Goal: Information Seeking & Learning: Learn about a topic

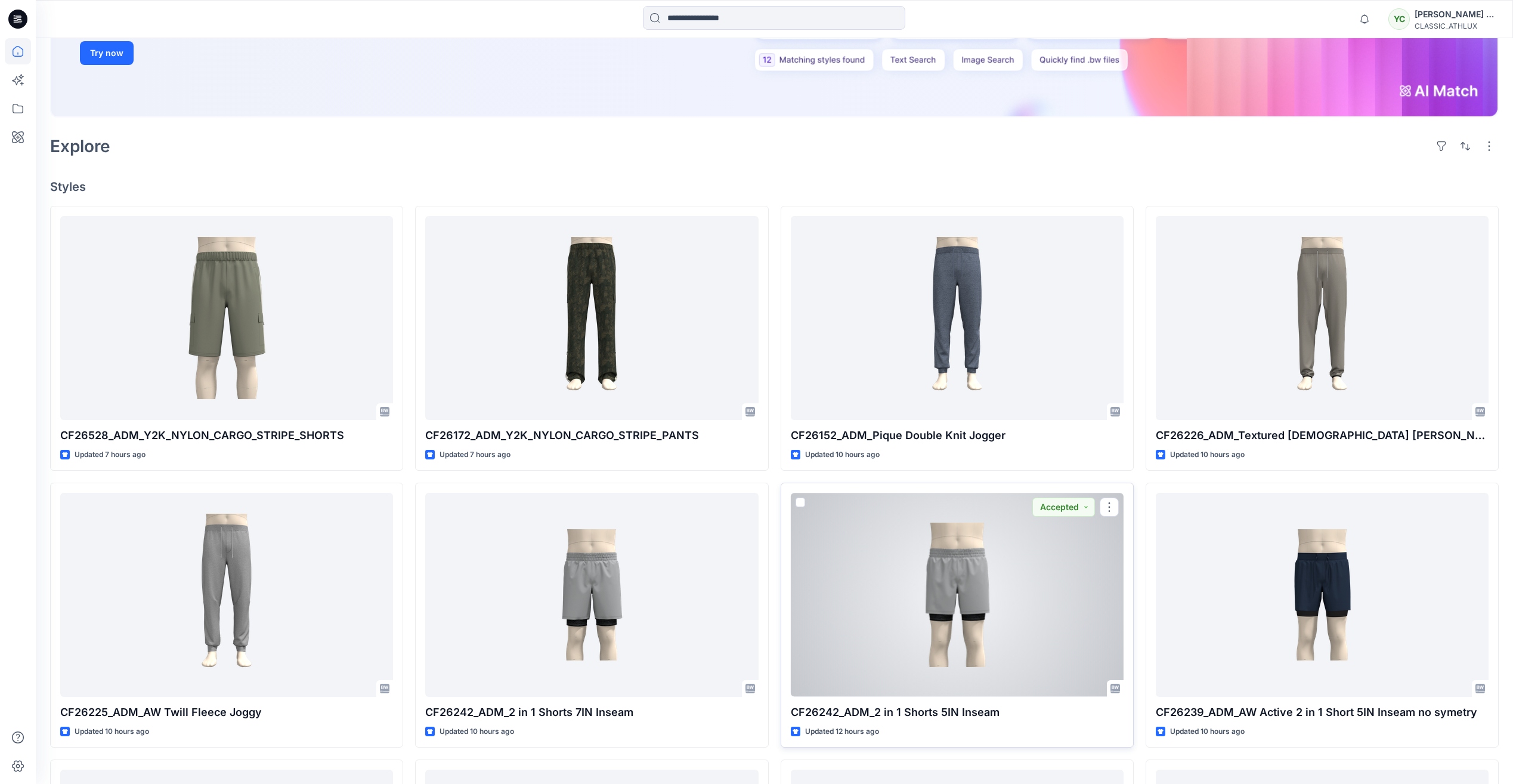
scroll to position [521, 0]
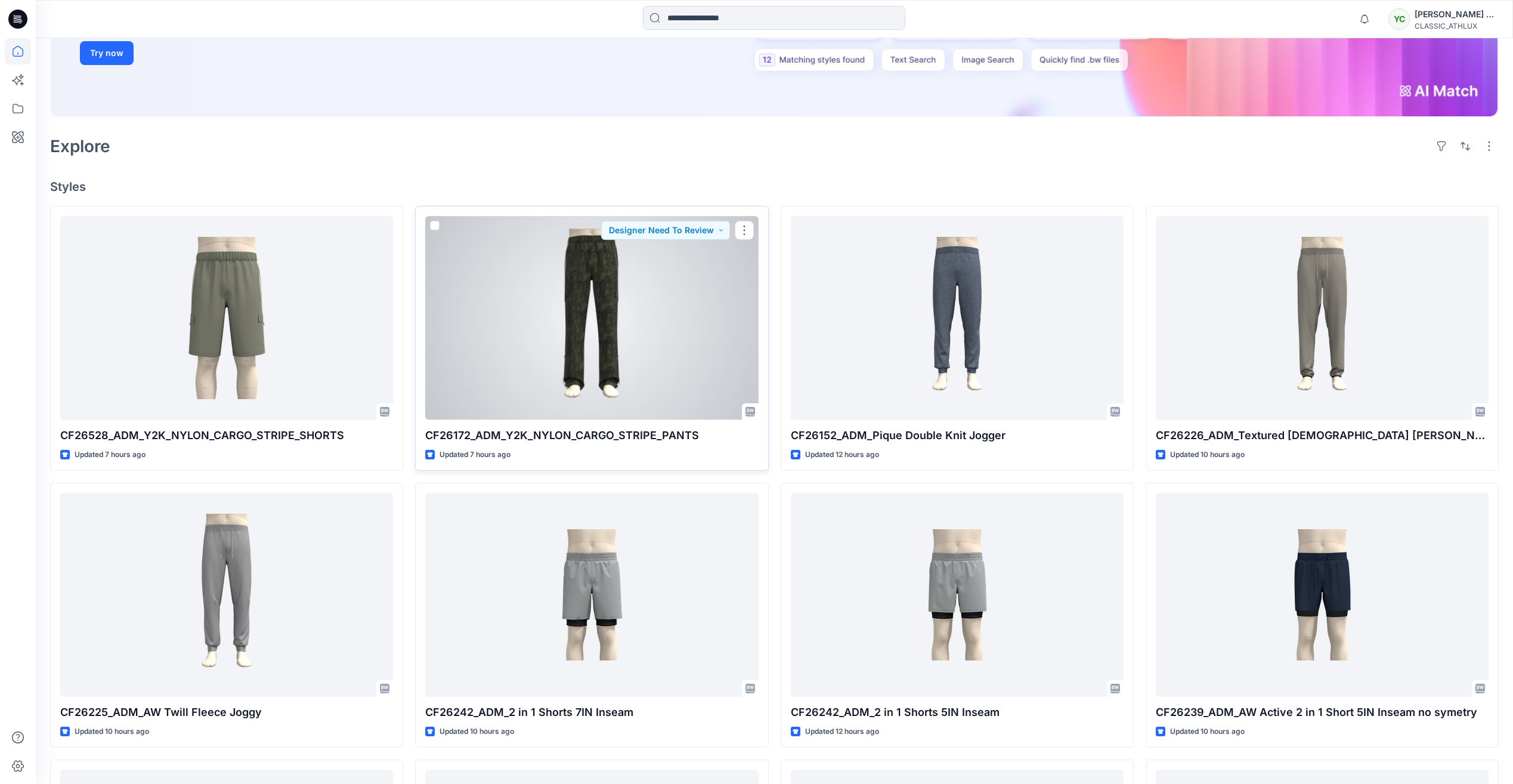
click at [680, 333] on div at bounding box center [591, 318] width 332 height 204
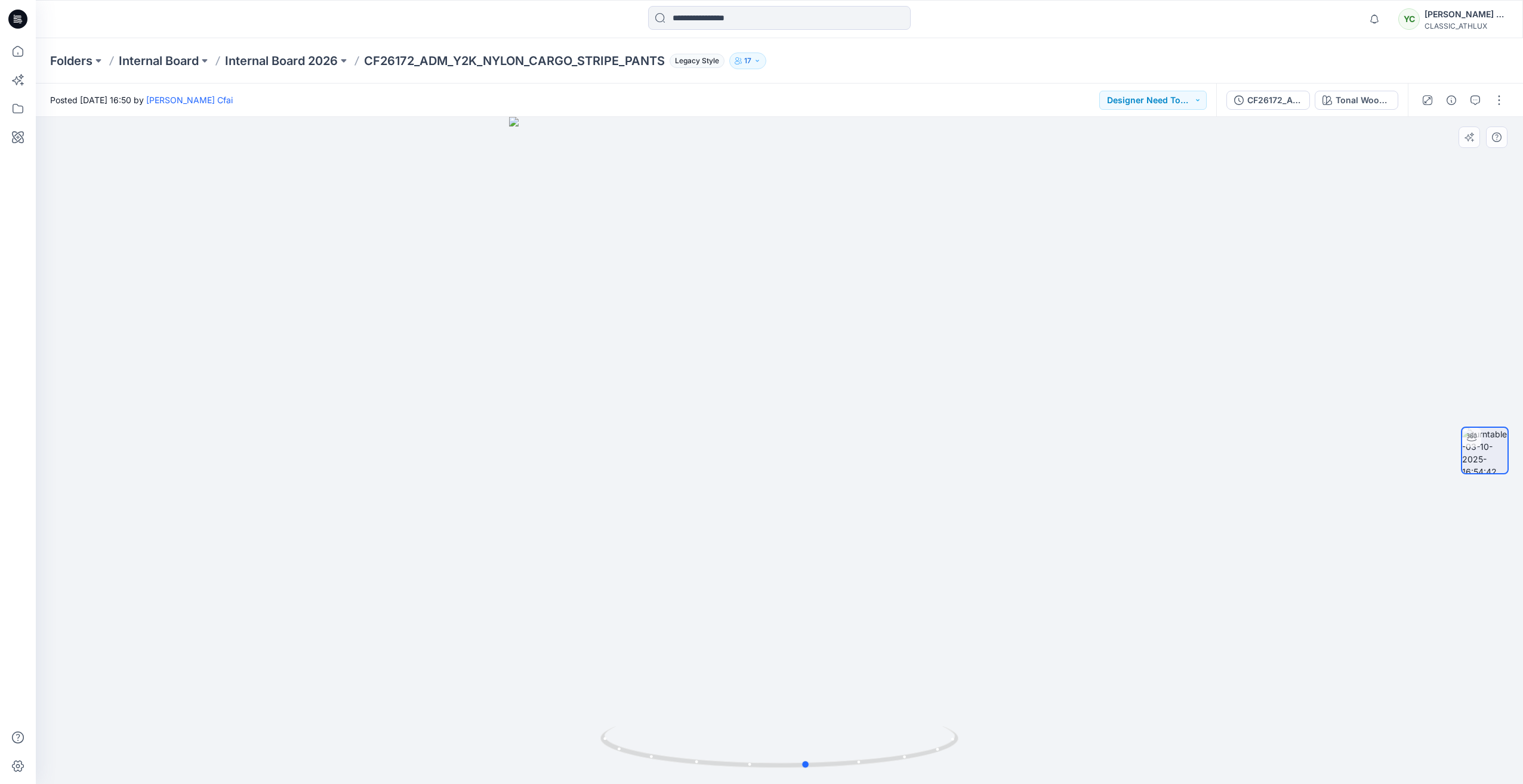
drag, startPoint x: 777, startPoint y: 768, endPoint x: 804, endPoint y: 716, distance: 58.6
click at [804, 716] on div at bounding box center [779, 451] width 1487 height 667
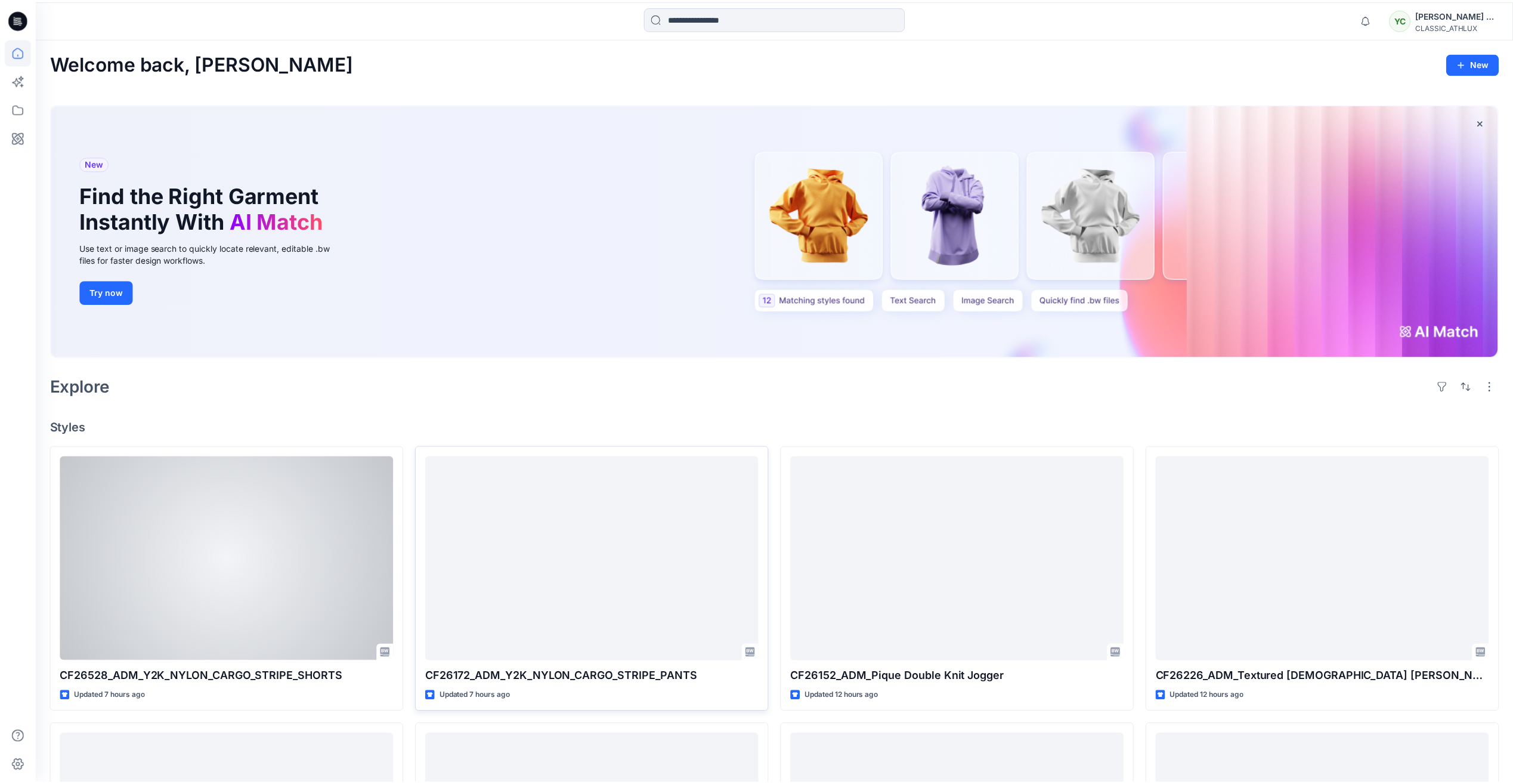
scroll to position [238, 0]
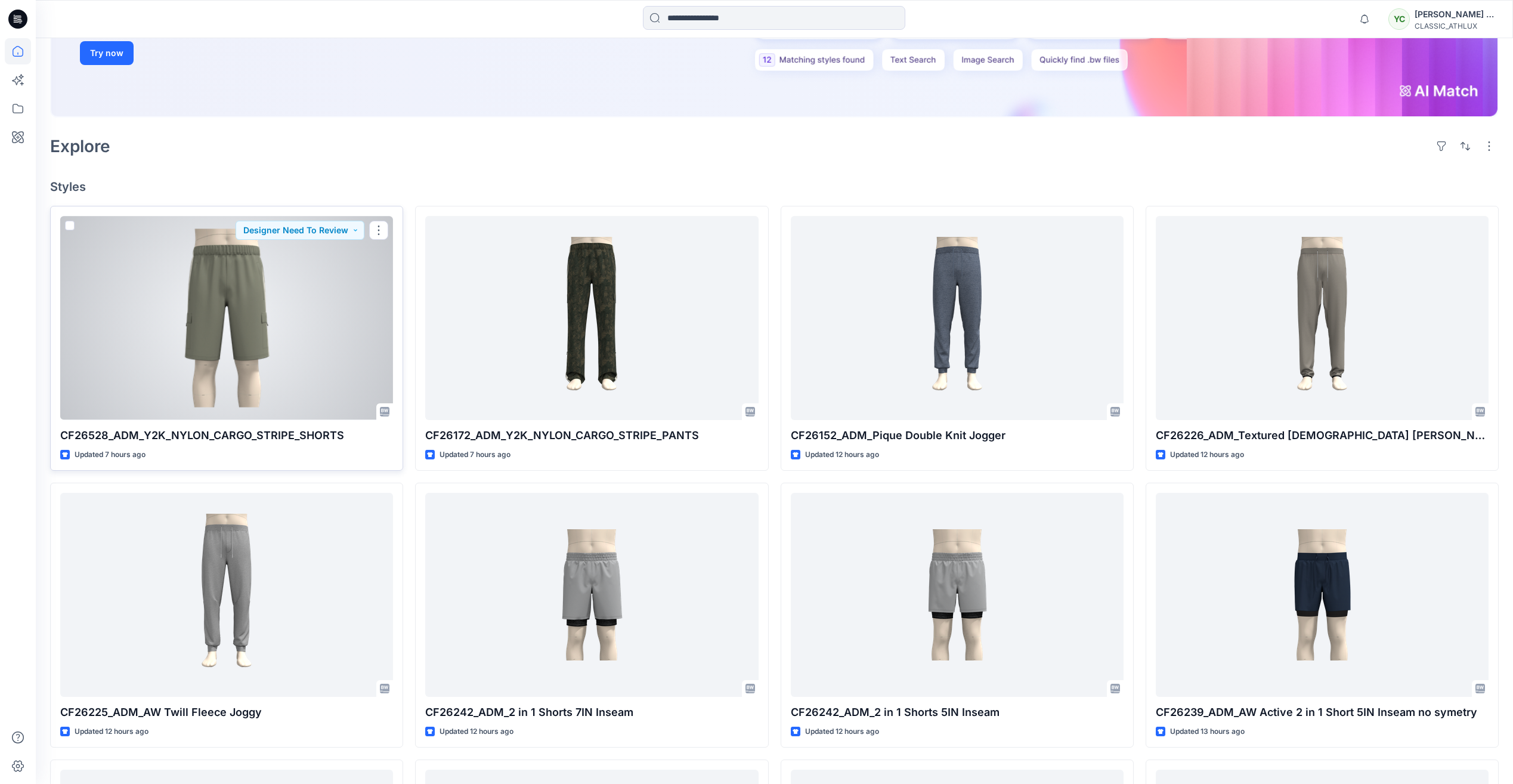
click at [264, 297] on div at bounding box center [226, 318] width 332 height 204
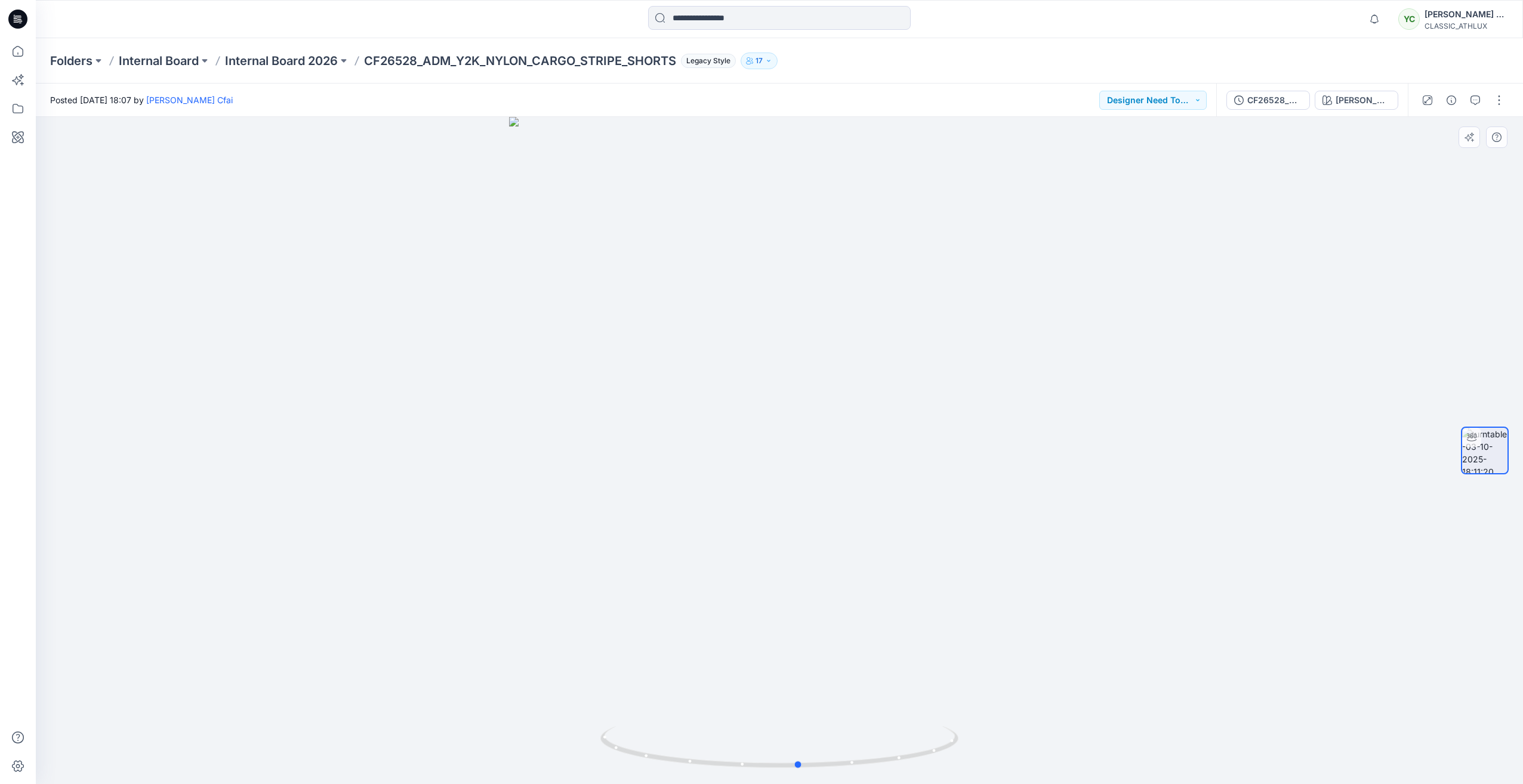
drag, startPoint x: 786, startPoint y: 768, endPoint x: 448, endPoint y: 699, distance: 345.0
click at [448, 699] on div at bounding box center [779, 451] width 1487 height 667
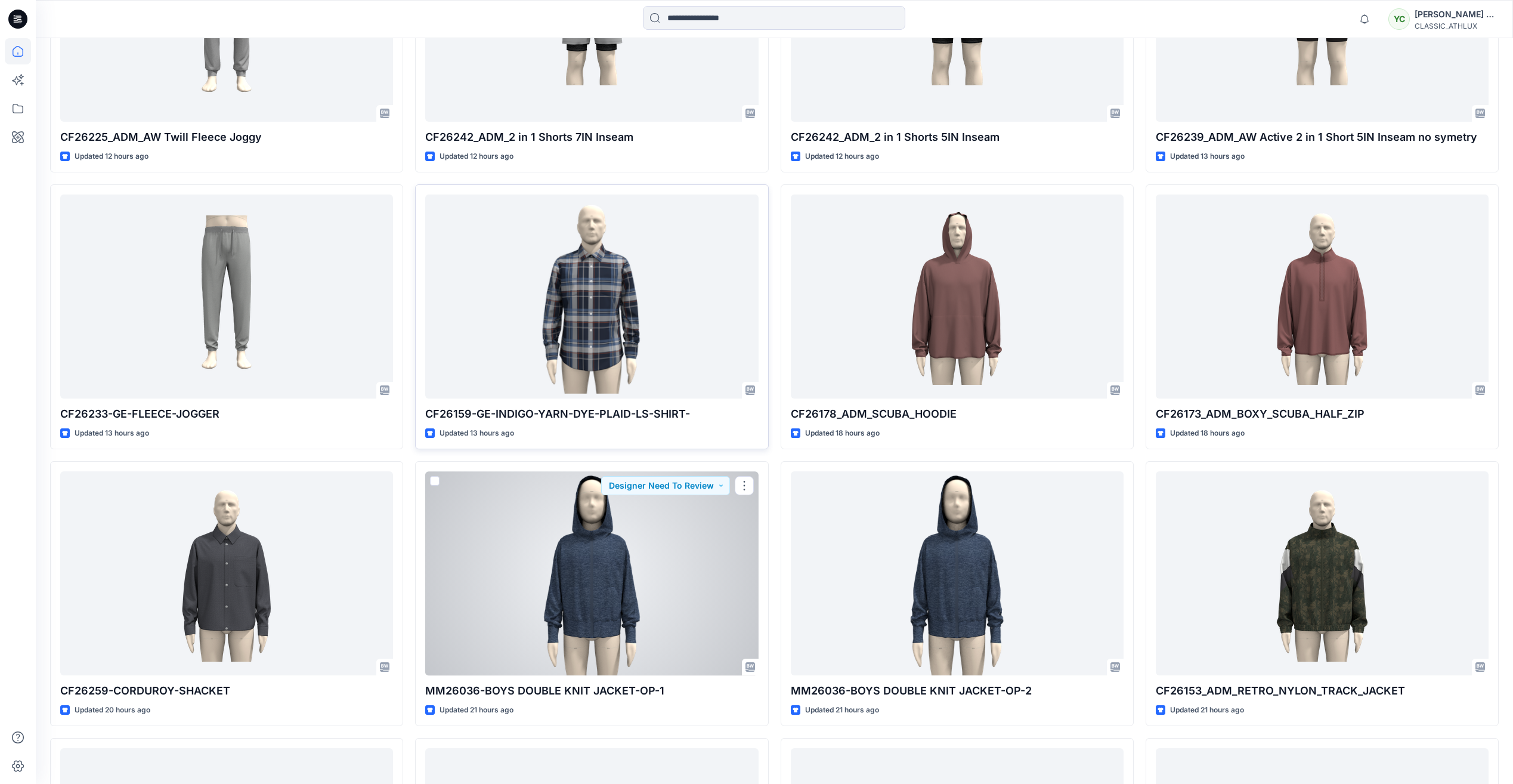
scroll to position [835, 0]
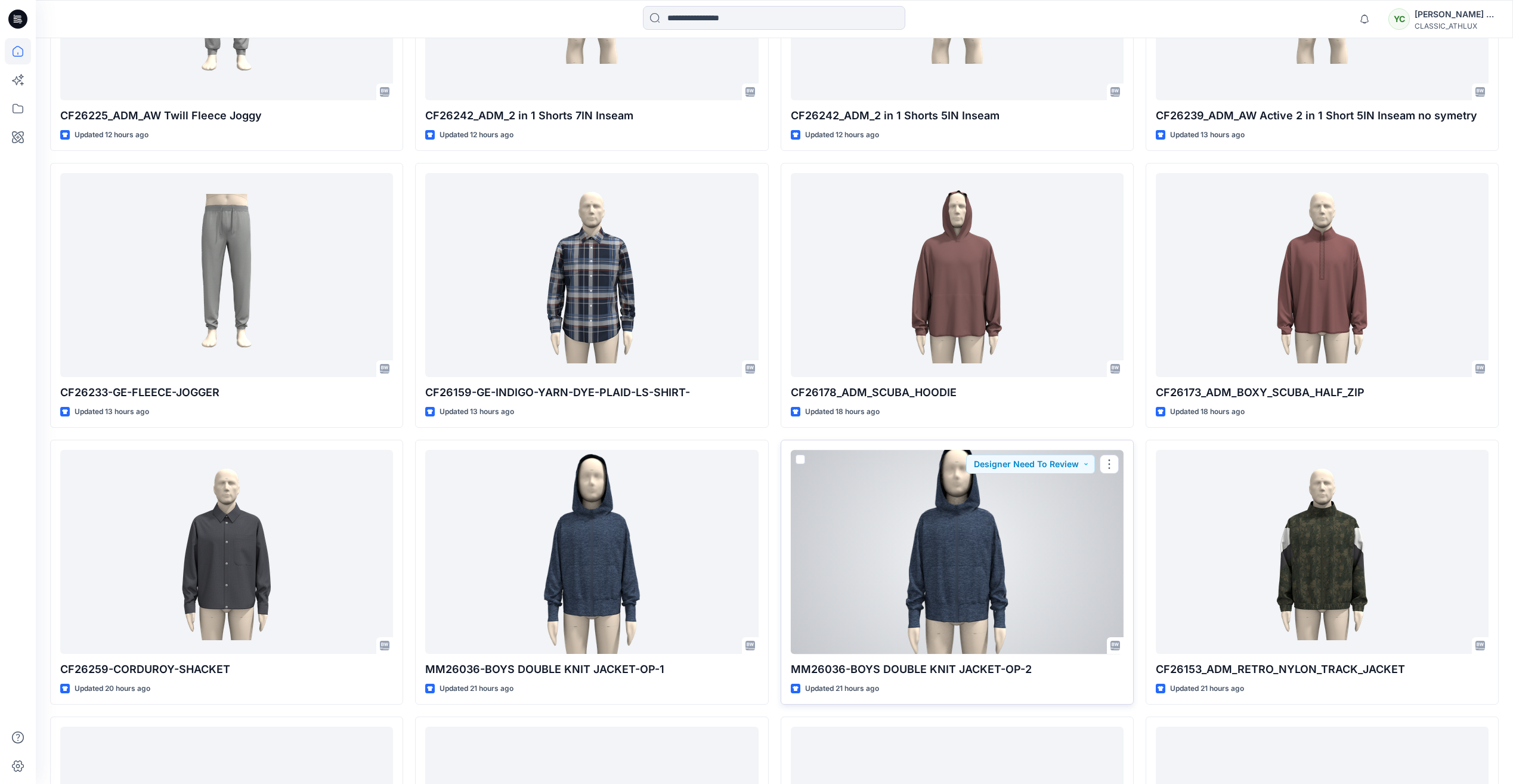
click at [927, 573] on div at bounding box center [957, 551] width 332 height 204
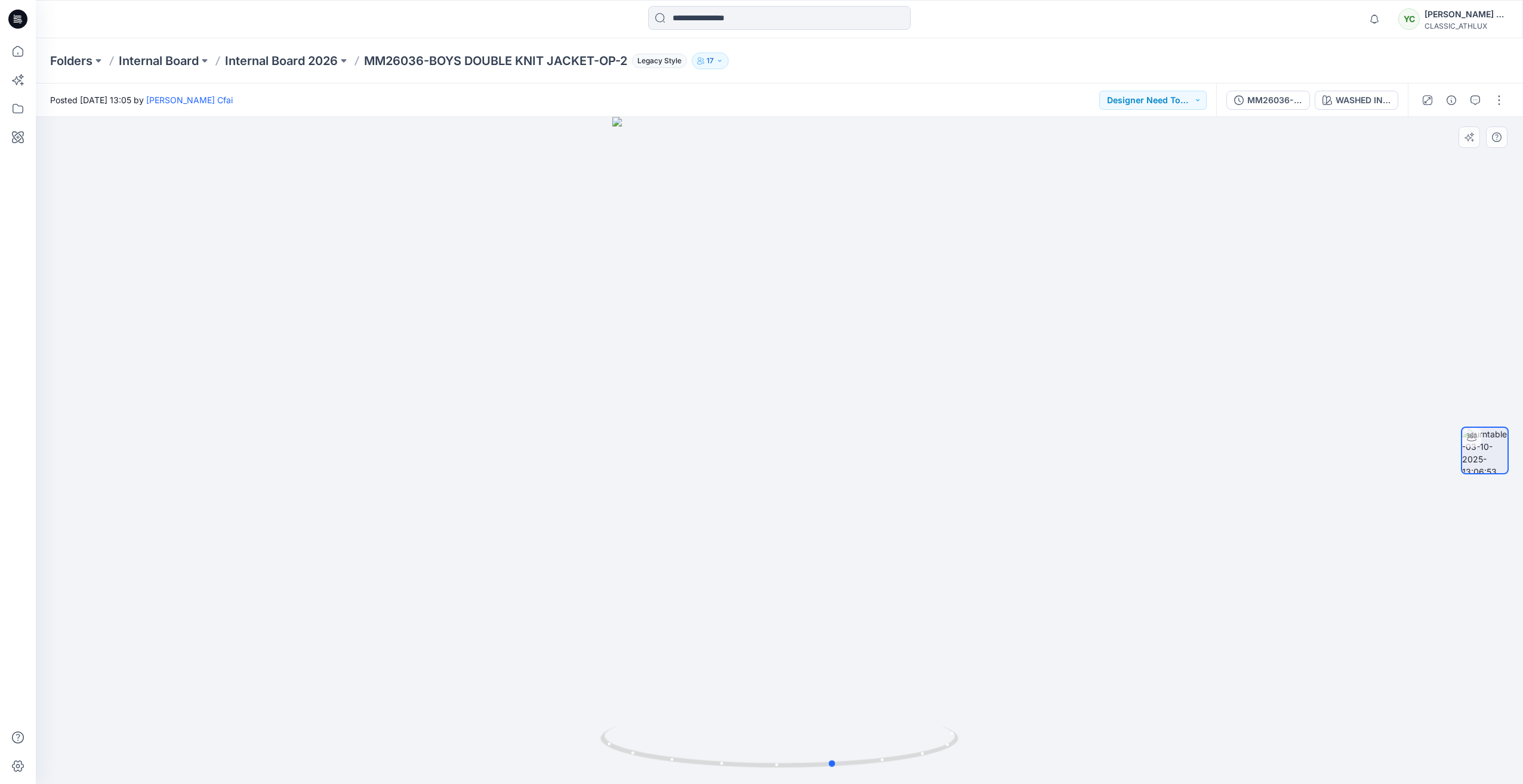
drag, startPoint x: 782, startPoint y: 767, endPoint x: 480, endPoint y: 703, distance: 308.7
click at [480, 703] on div at bounding box center [779, 451] width 1487 height 667
click at [464, 200] on div at bounding box center [779, 451] width 1487 height 667
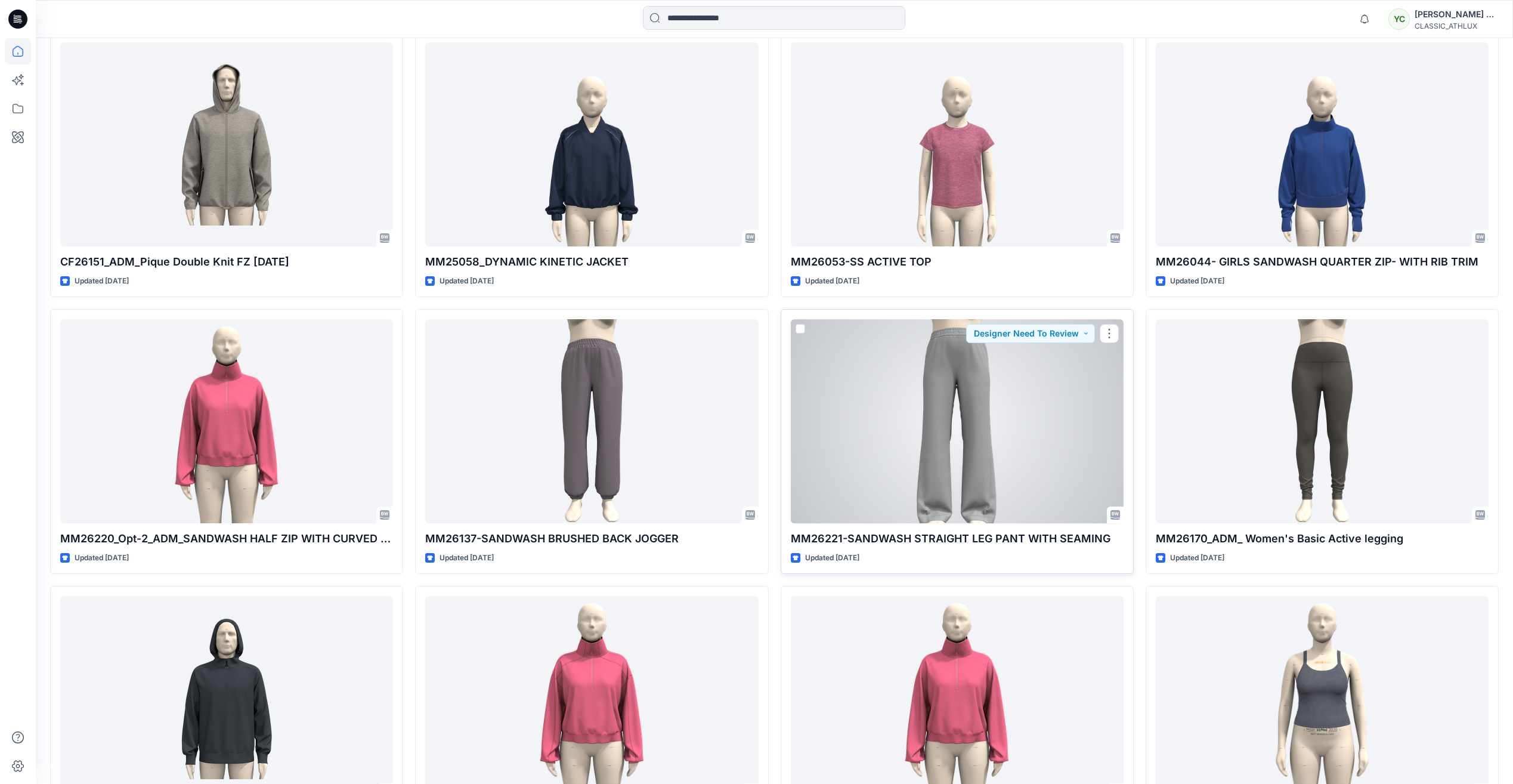
scroll to position [3460, 0]
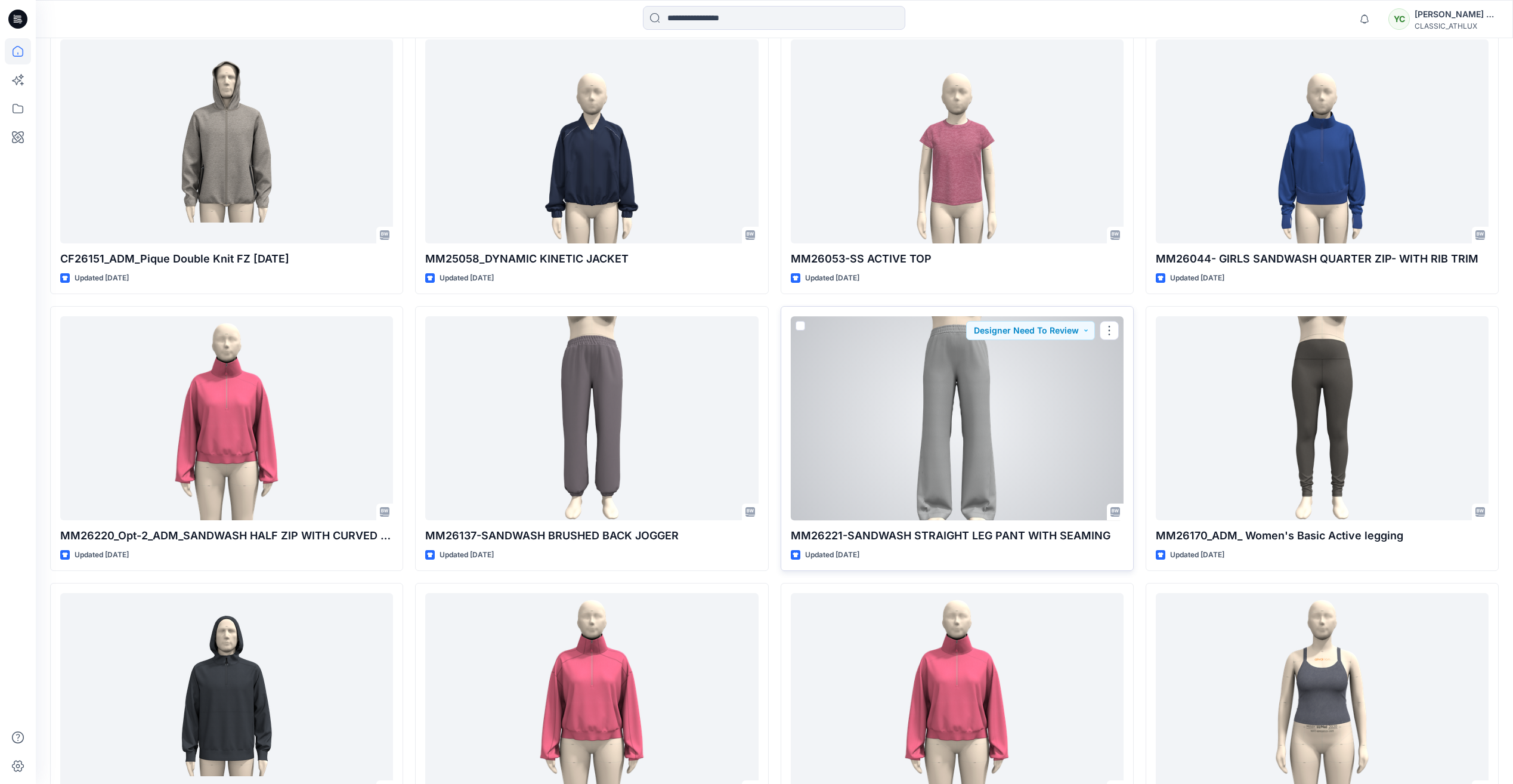
click at [1004, 441] on div at bounding box center [957, 418] width 332 height 204
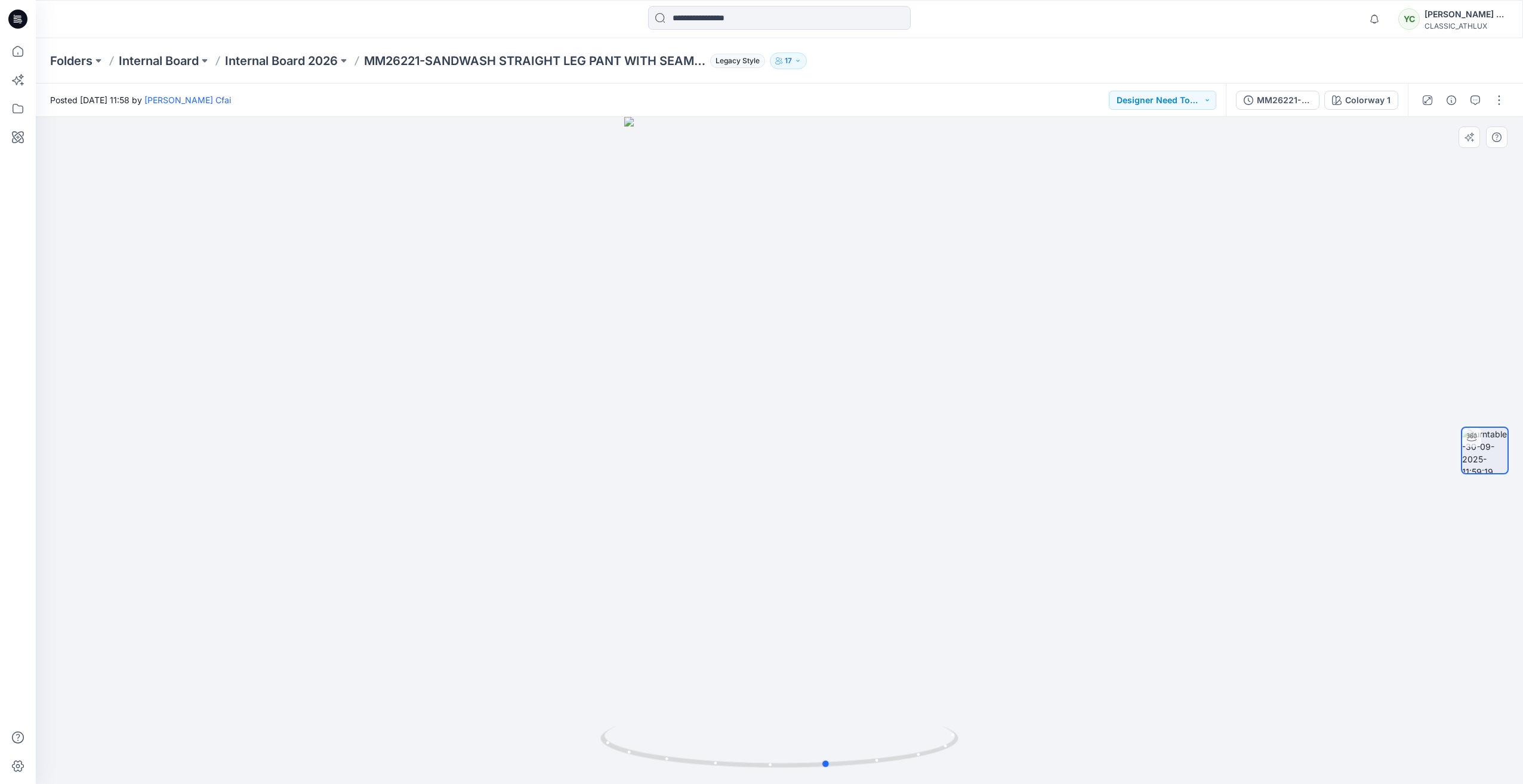
drag, startPoint x: 781, startPoint y: 768, endPoint x: 472, endPoint y: 673, distance: 323.3
click at [472, 673] on div at bounding box center [779, 451] width 1487 height 667
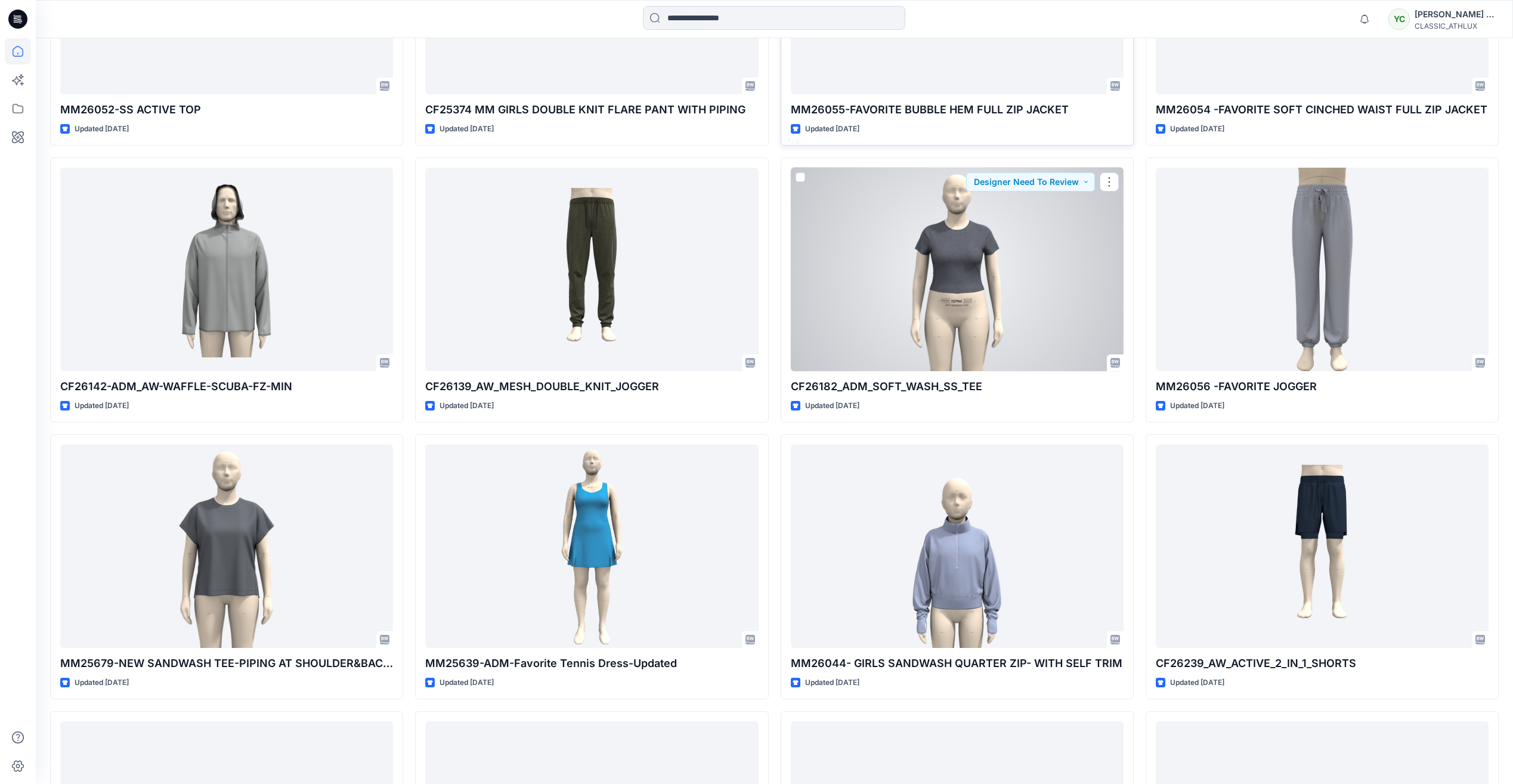
scroll to position [5010, 0]
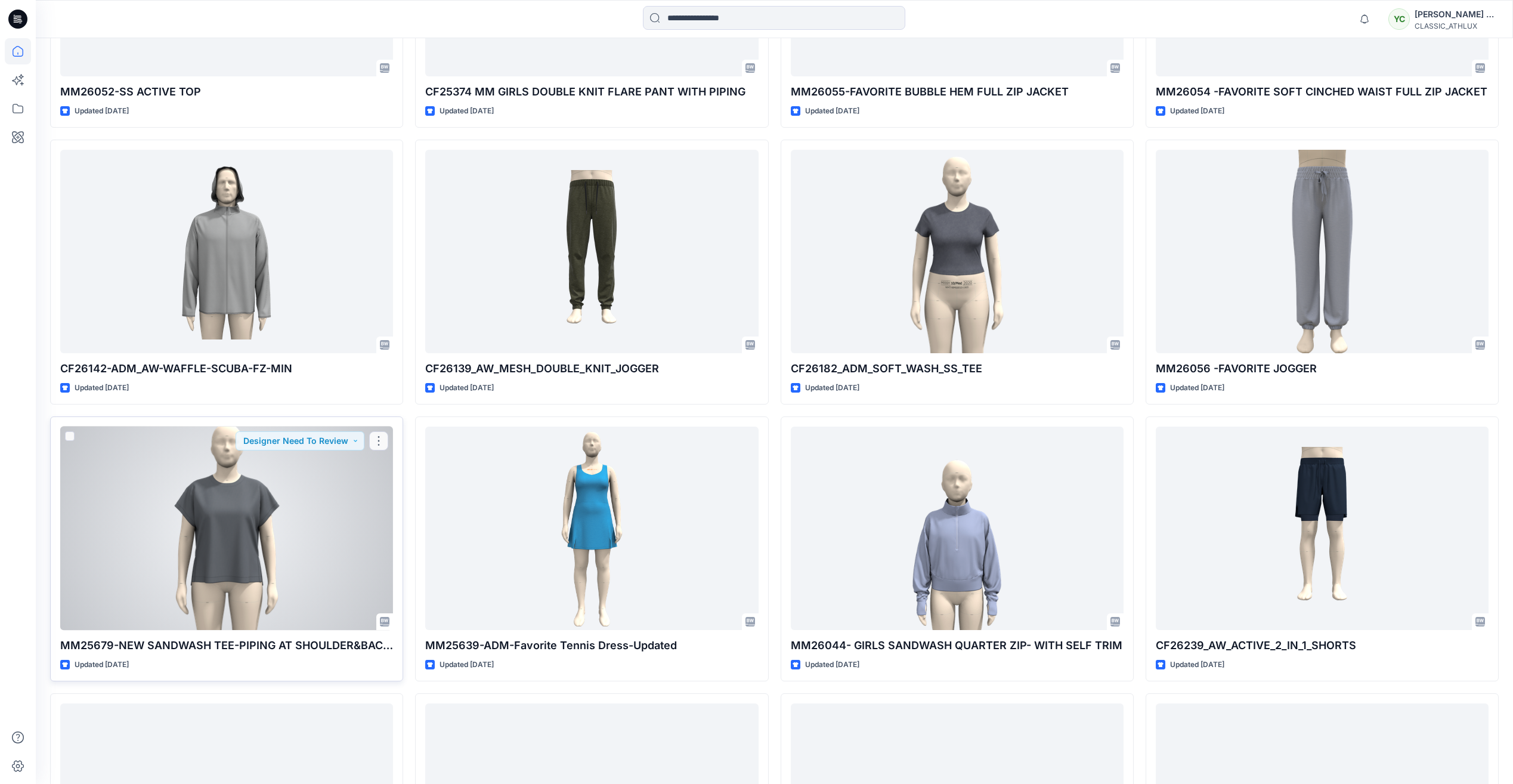
click at [342, 490] on div at bounding box center [226, 528] width 332 height 204
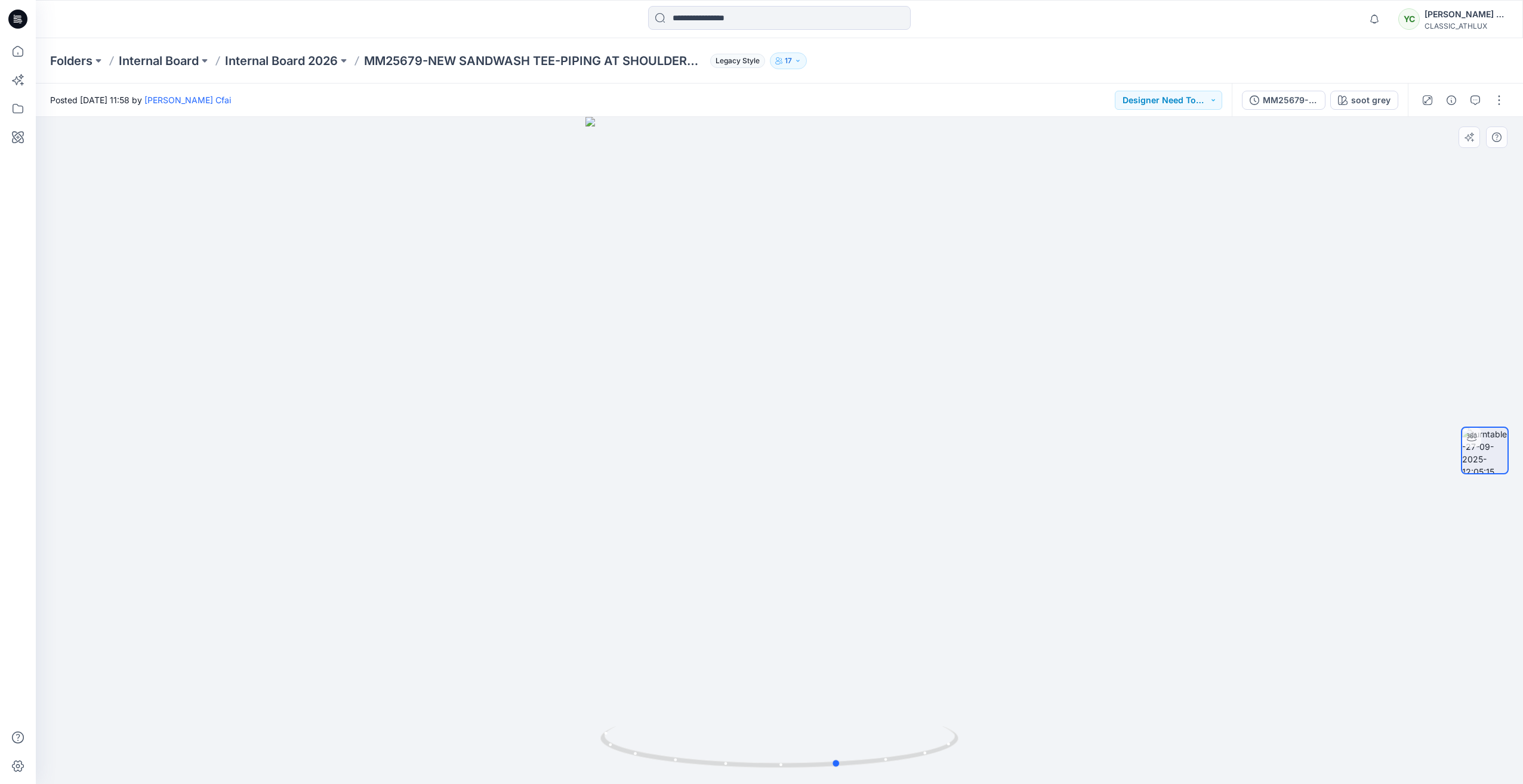
drag, startPoint x: 787, startPoint y: 764, endPoint x: 488, endPoint y: 736, distance: 300.3
click at [488, 736] on div at bounding box center [779, 451] width 1487 height 667
